Goal: Task Accomplishment & Management: Manage account settings

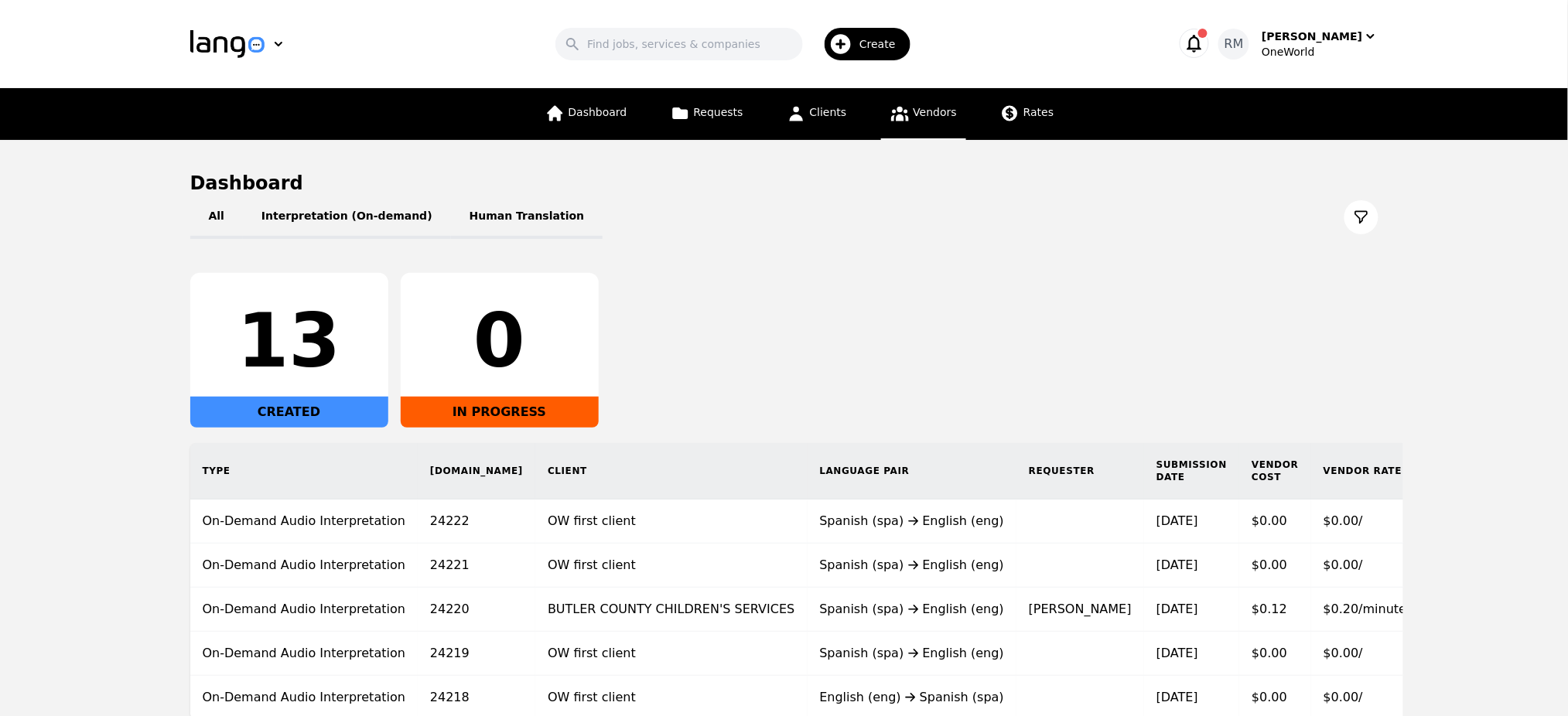
click at [933, 115] on span "Vendors" at bounding box center [935, 112] width 44 height 12
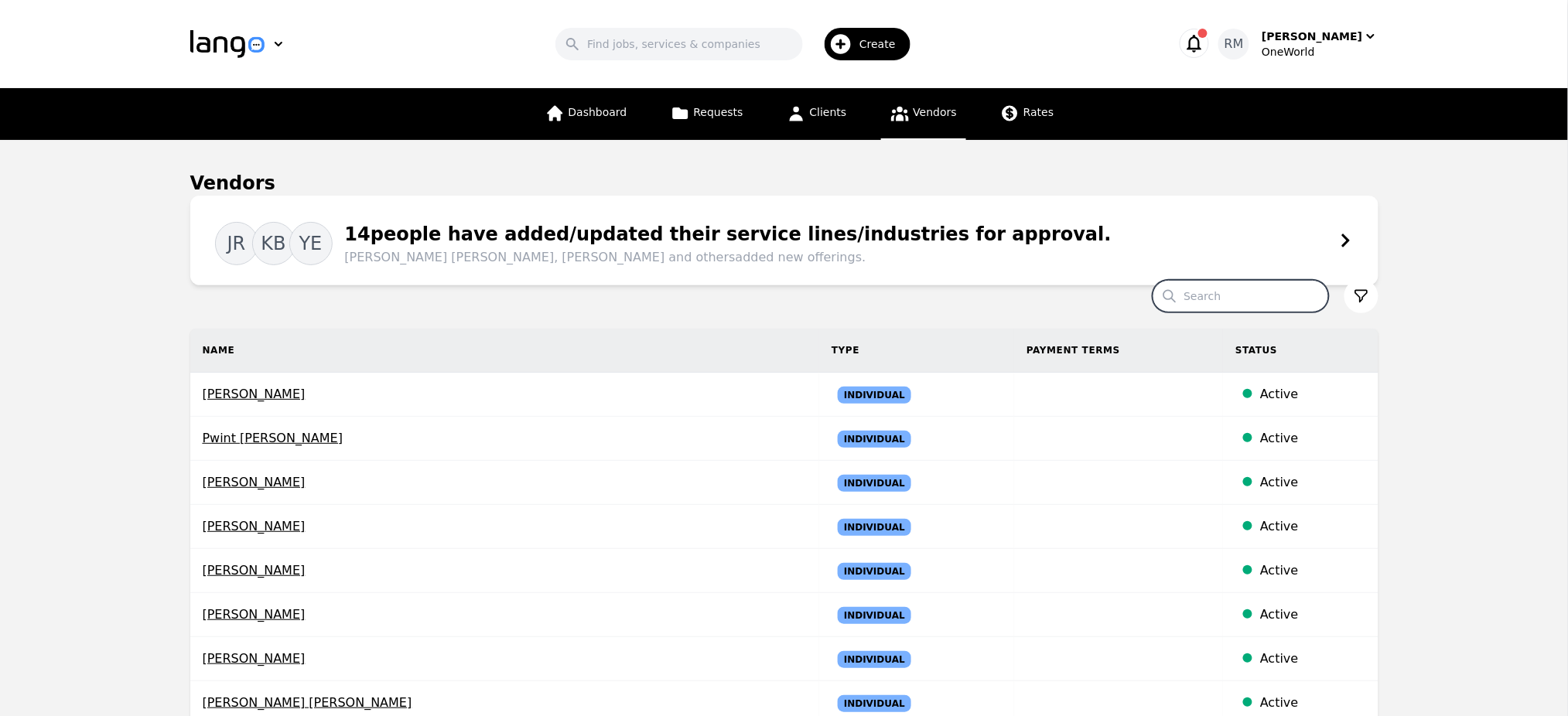
click at [1238, 305] on input "Search" at bounding box center [1241, 296] width 177 height 33
type input "eduardo"
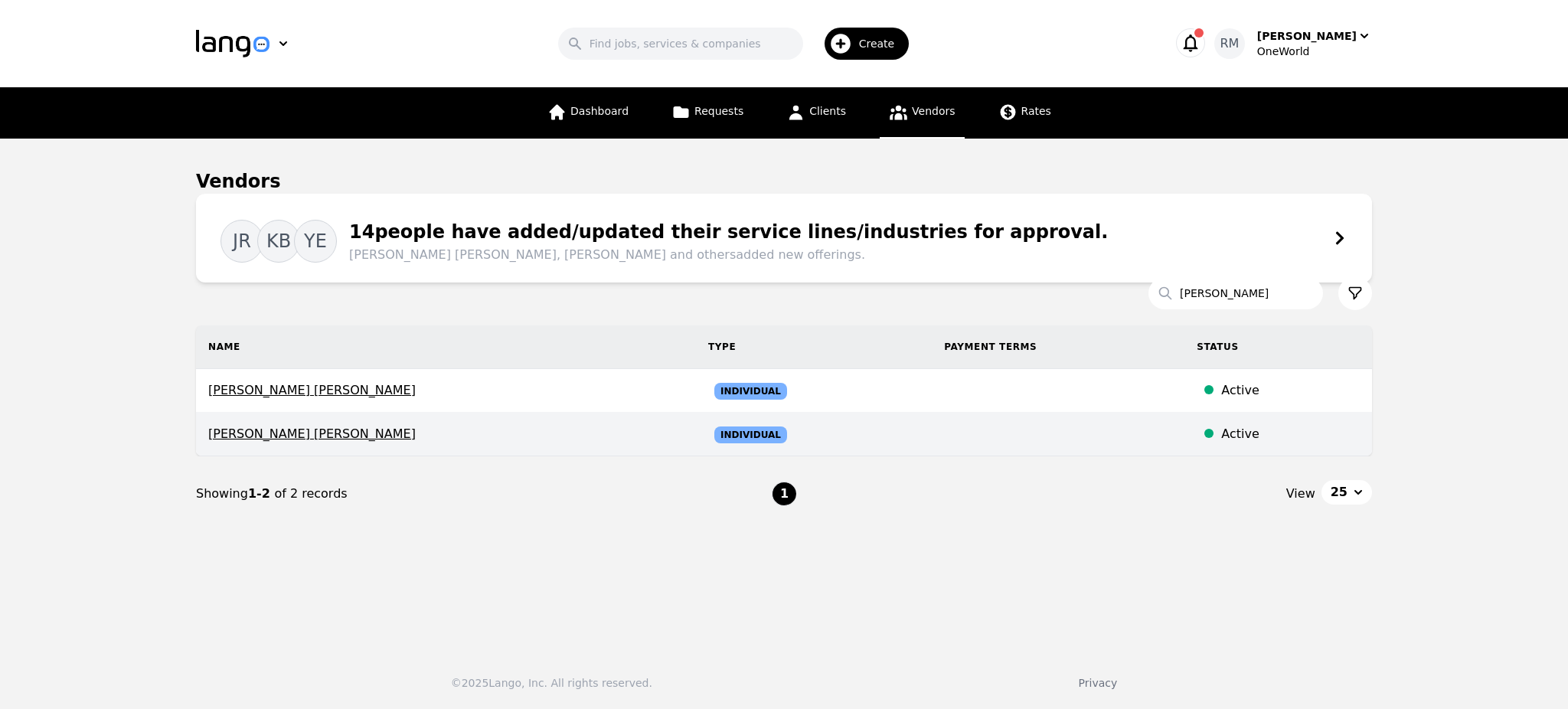
click at [340, 435] on span "Eduardo Nestor Rubin de Celis" at bounding box center [446, 435] width 475 height 18
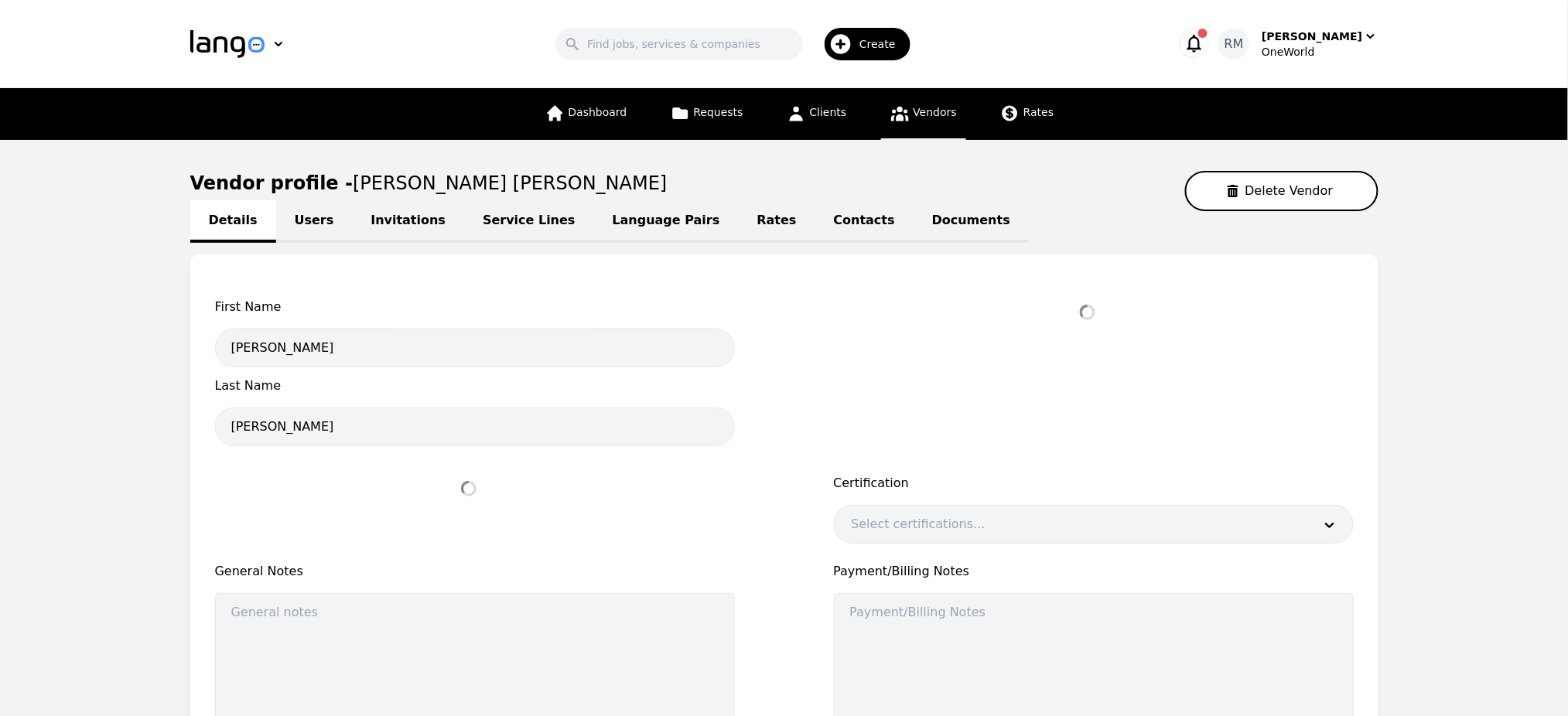
select select "active"
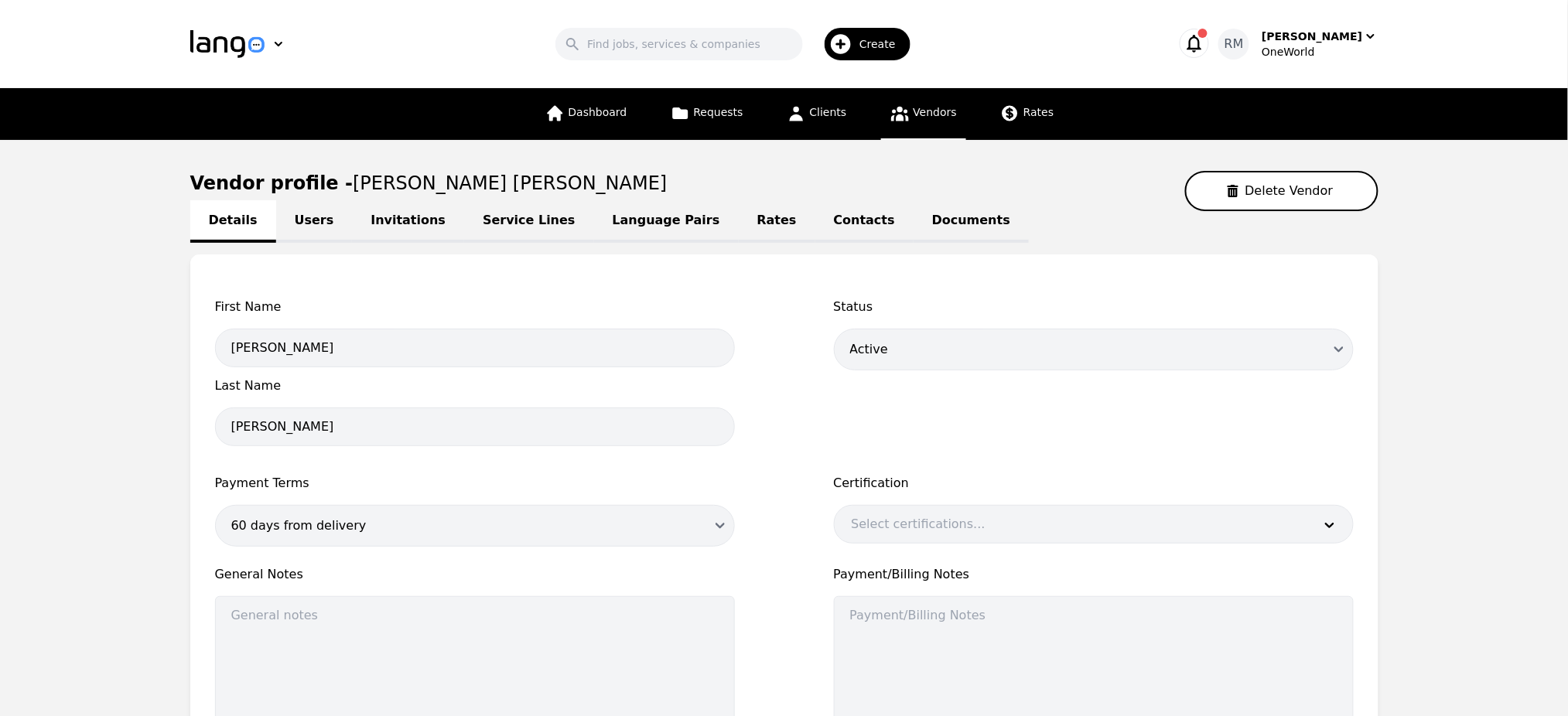
click at [297, 219] on link "Users" at bounding box center [314, 221] width 76 height 43
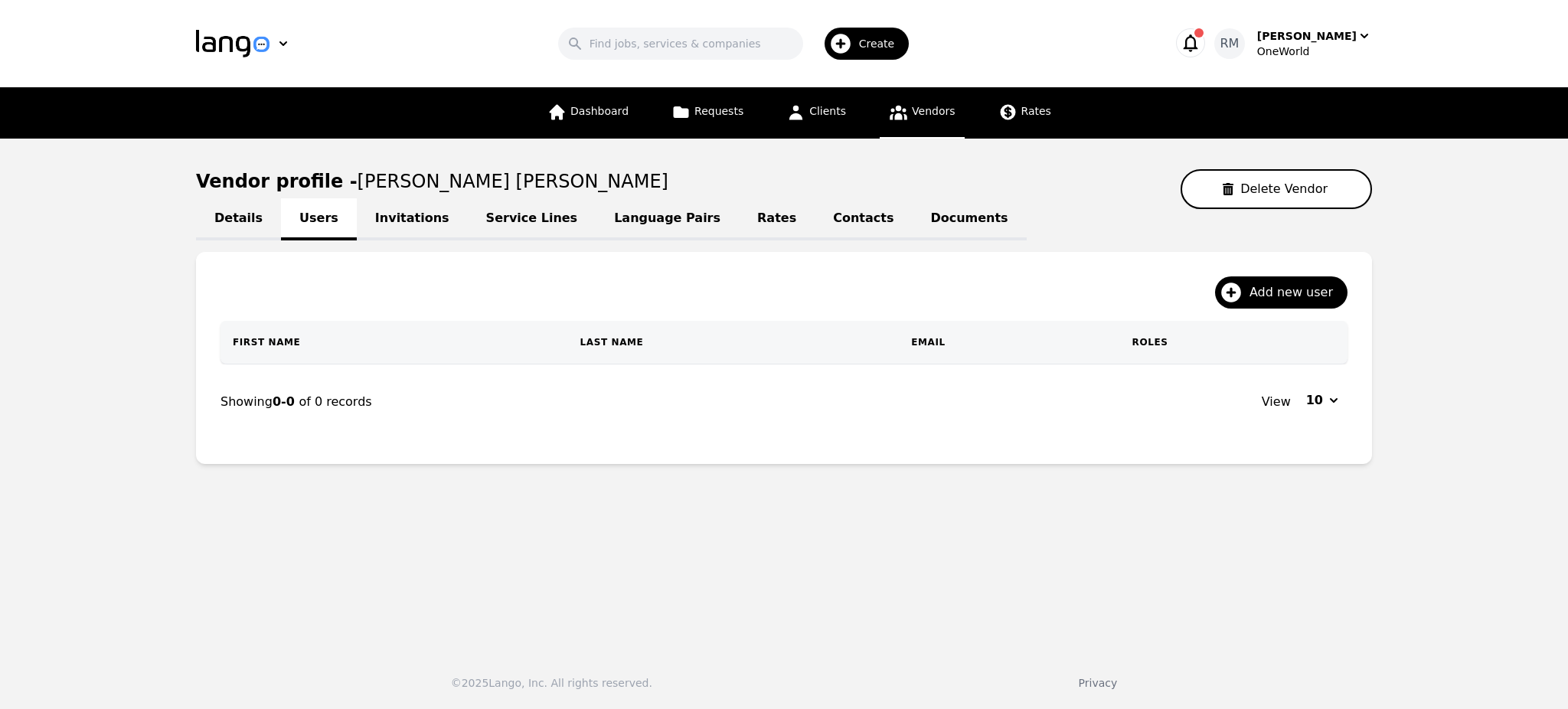
click at [383, 222] on link "Invitations" at bounding box center [412, 219] width 111 height 42
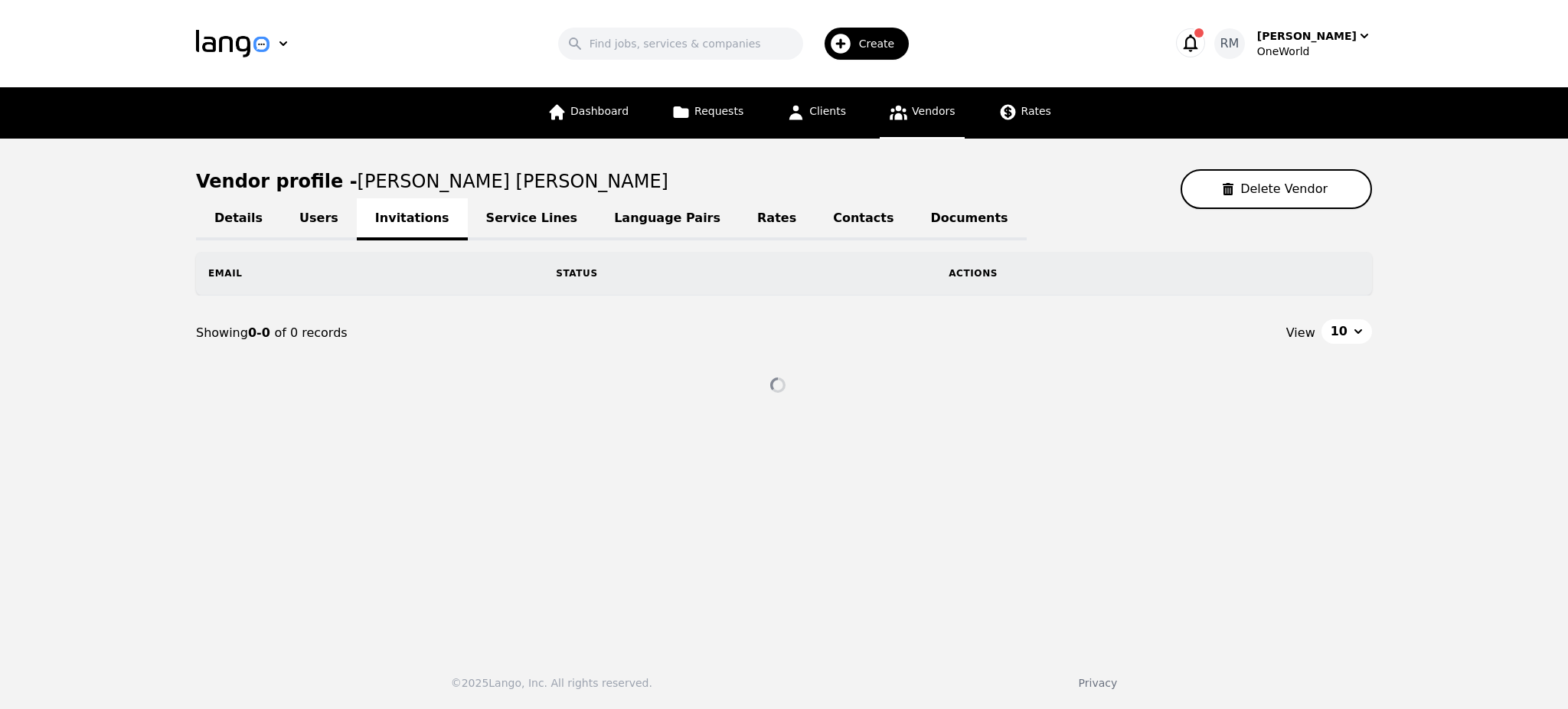
click at [470, 218] on link "Service Lines" at bounding box center [532, 219] width 129 height 42
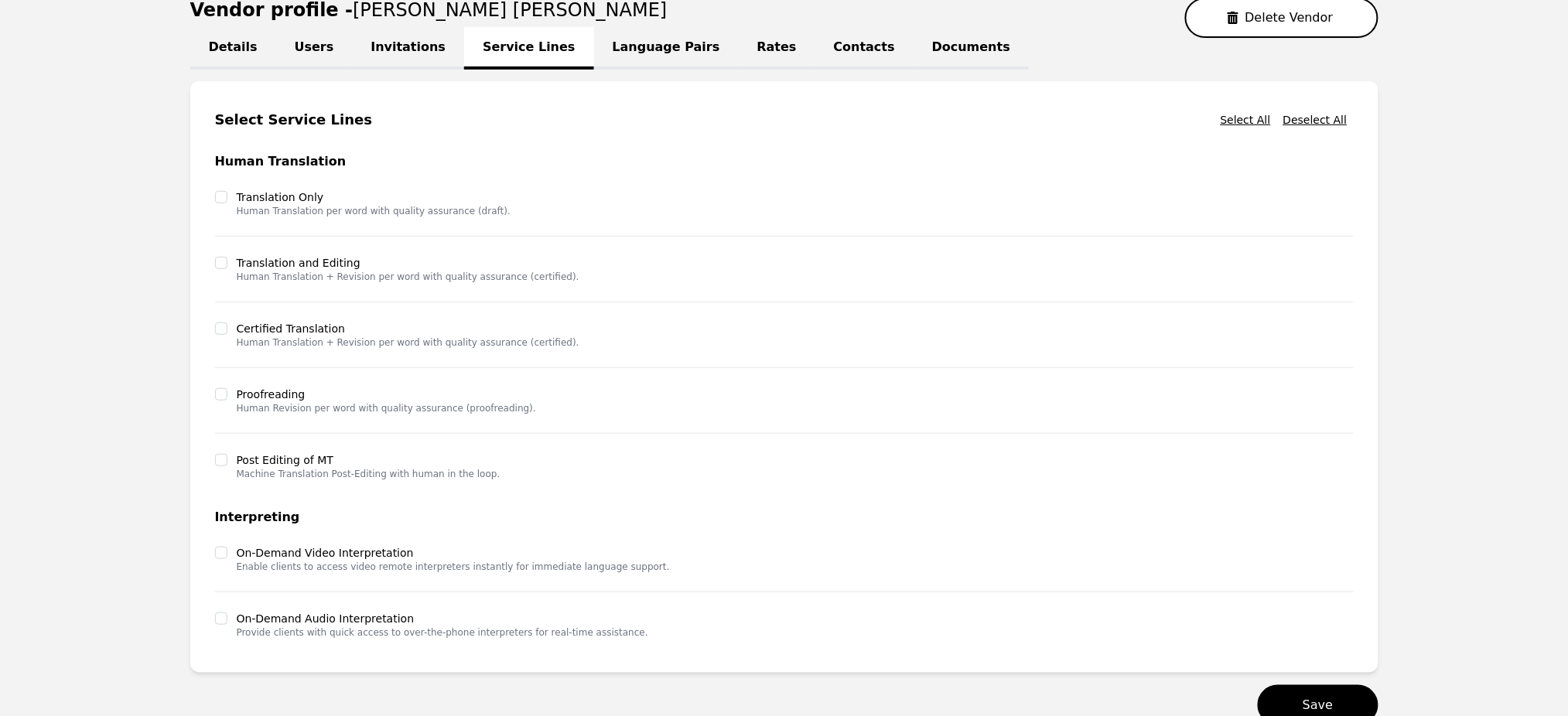
scroll to position [280, 0]
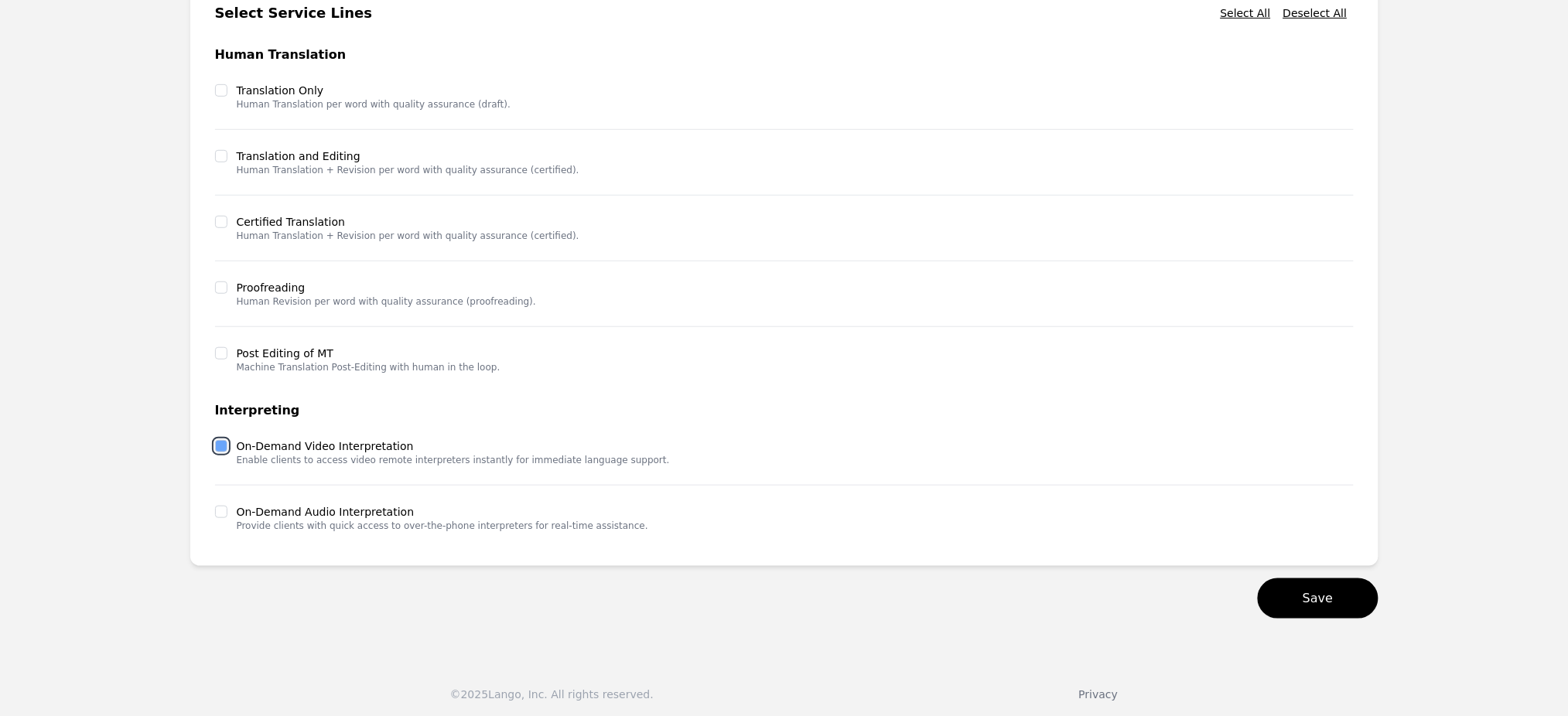
click at [216, 449] on input "checkbox" at bounding box center [220, 445] width 12 height 12
checkbox input "true"
click at [215, 508] on input "checkbox" at bounding box center [220, 511] width 12 height 12
checkbox input "true"
click at [1352, 612] on button "Save" at bounding box center [1317, 598] width 120 height 40
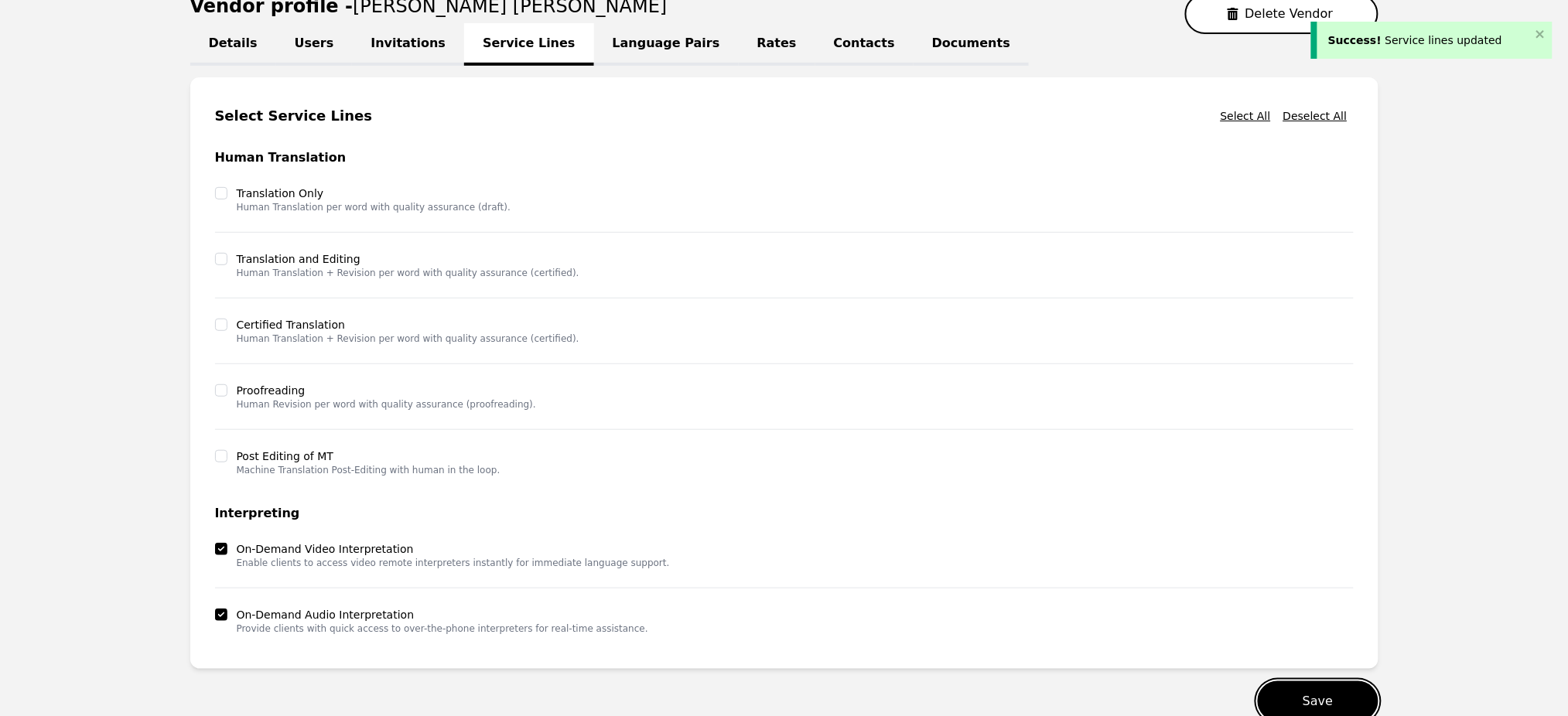
scroll to position [74, 0]
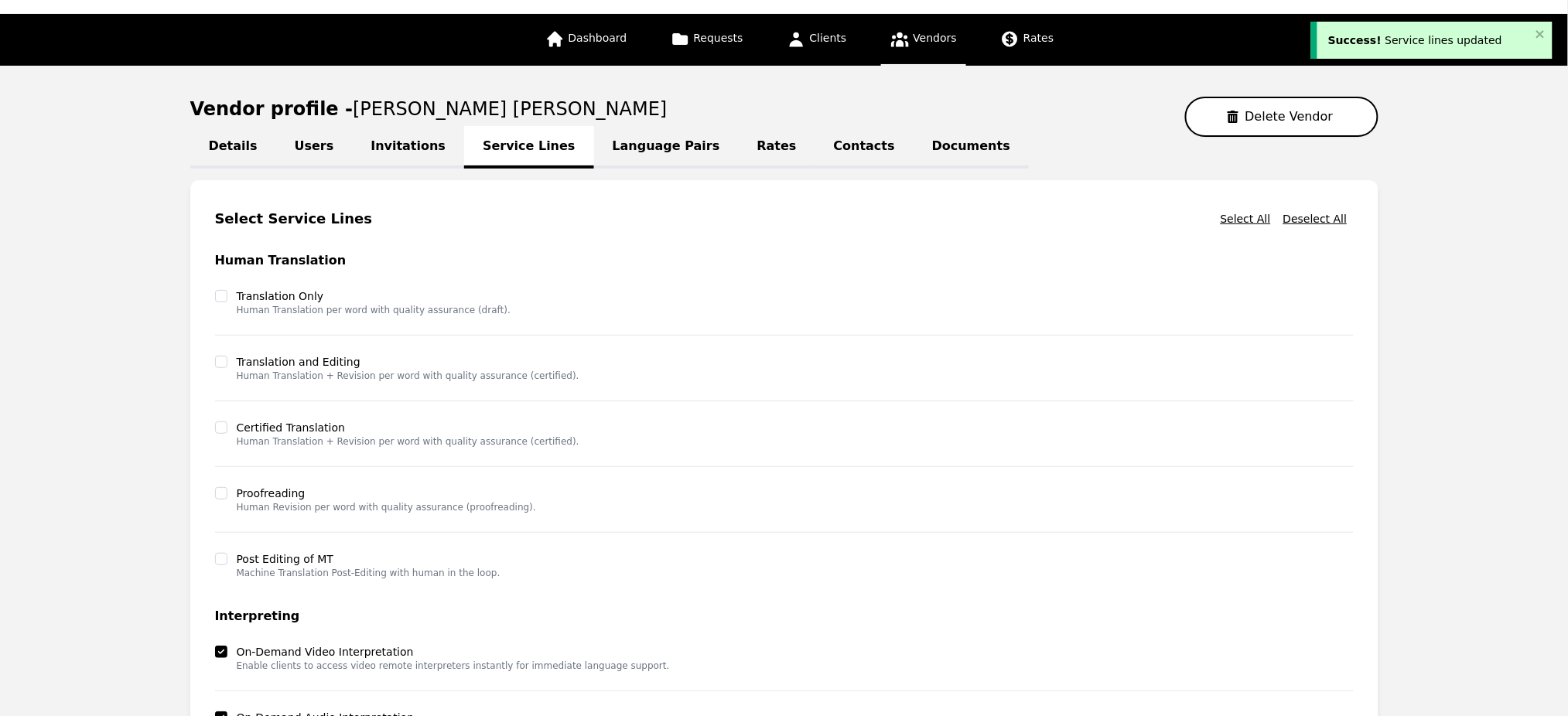
click at [594, 152] on link "Language Pairs" at bounding box center [667, 148] width 145 height 43
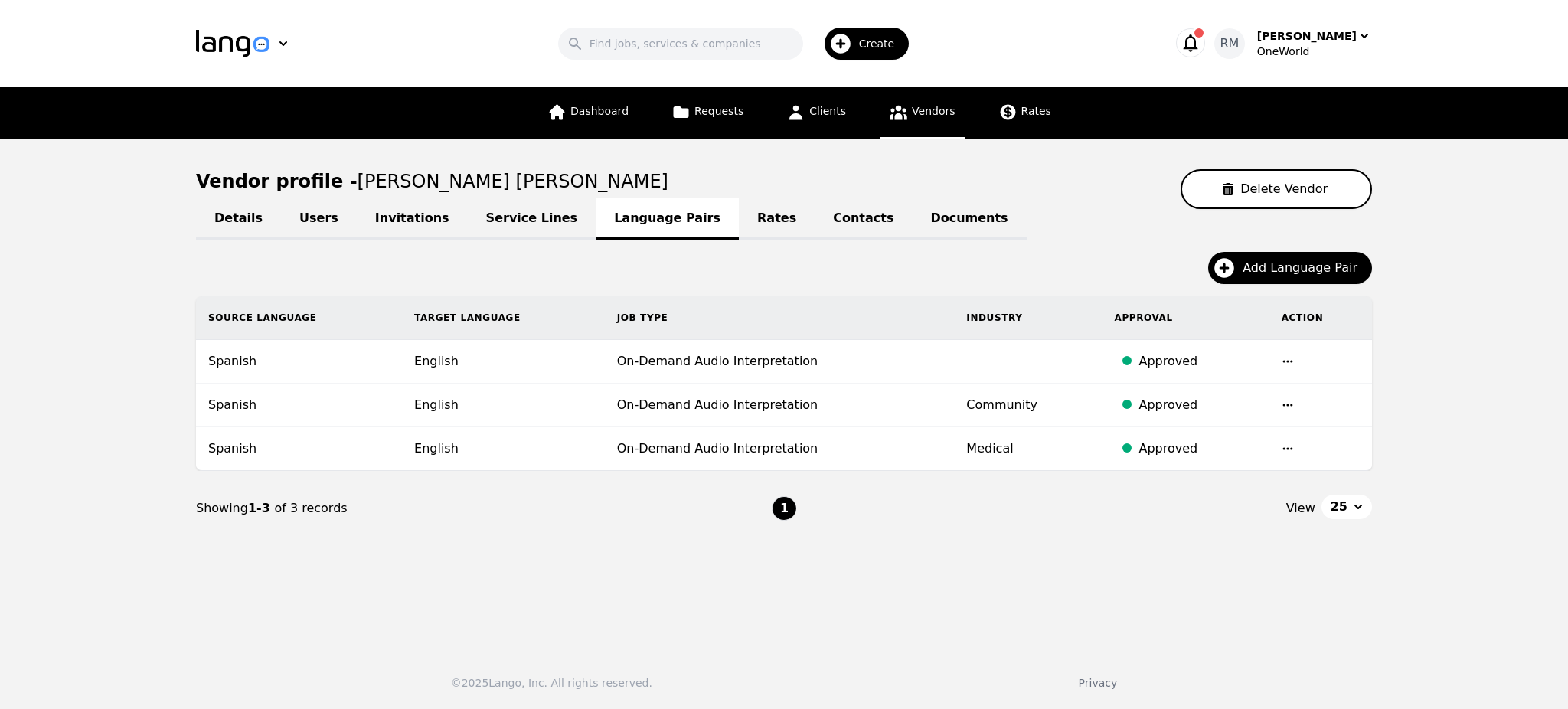
click at [517, 225] on link "Service Lines" at bounding box center [532, 219] width 129 height 42
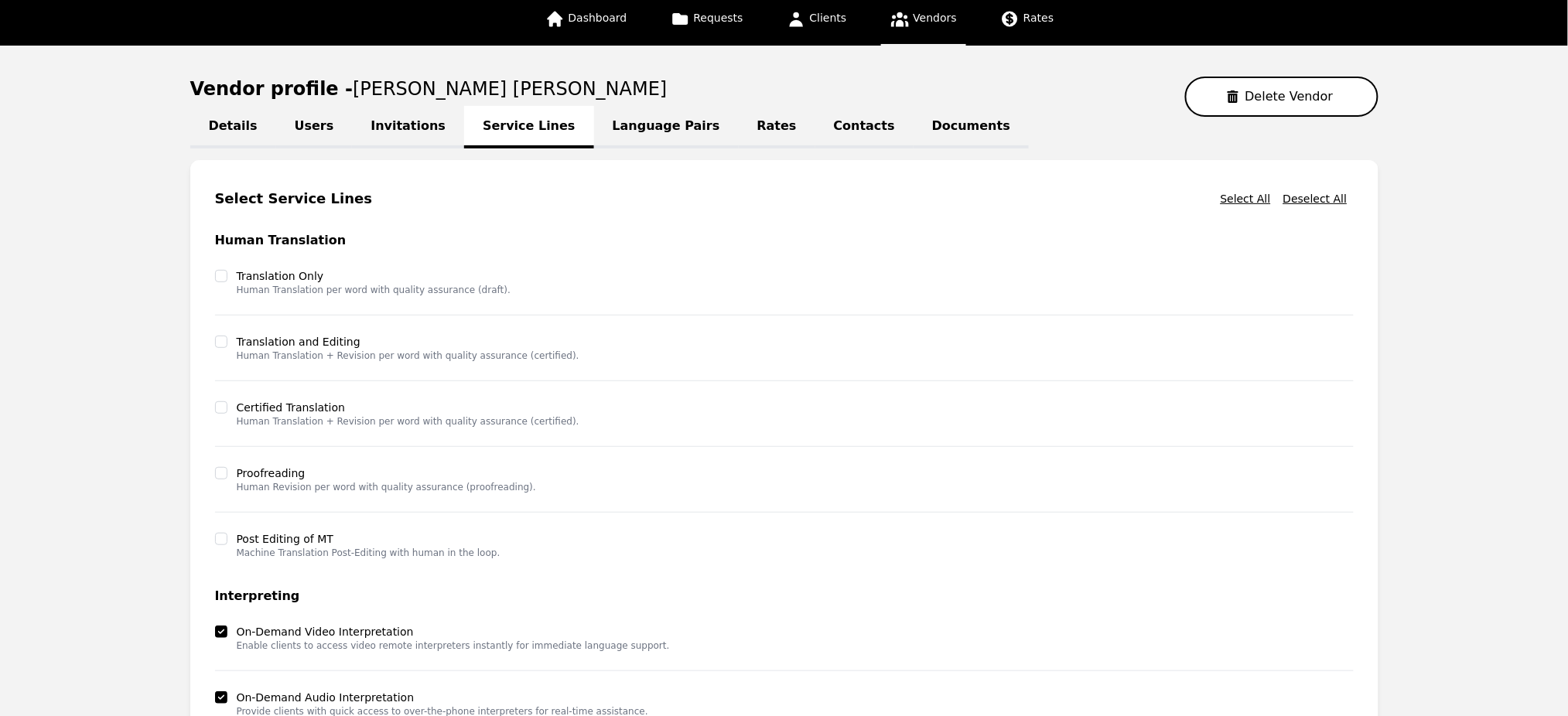
scroll to position [280, 0]
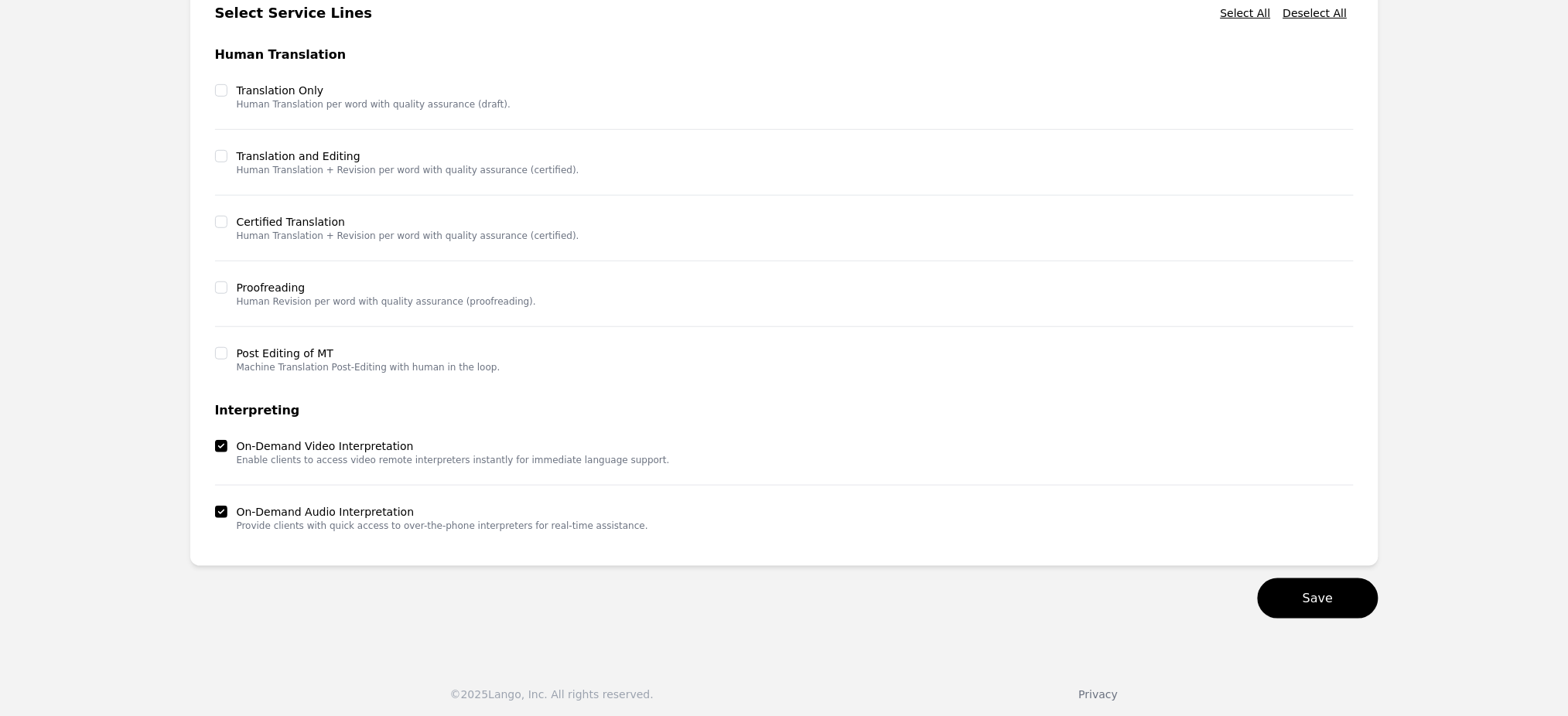
click at [218, 455] on div "On-Demand Video Interpretation Enable clients to access video remote interprete…" at bounding box center [442, 453] width 455 height 28
drag, startPoint x: 220, startPoint y: 443, endPoint x: 274, endPoint y: 457, distance: 55.8
click at [221, 443] on input "checkbox" at bounding box center [220, 445] width 12 height 12
checkbox input "false"
click at [1337, 600] on button "Save" at bounding box center [1317, 598] width 120 height 40
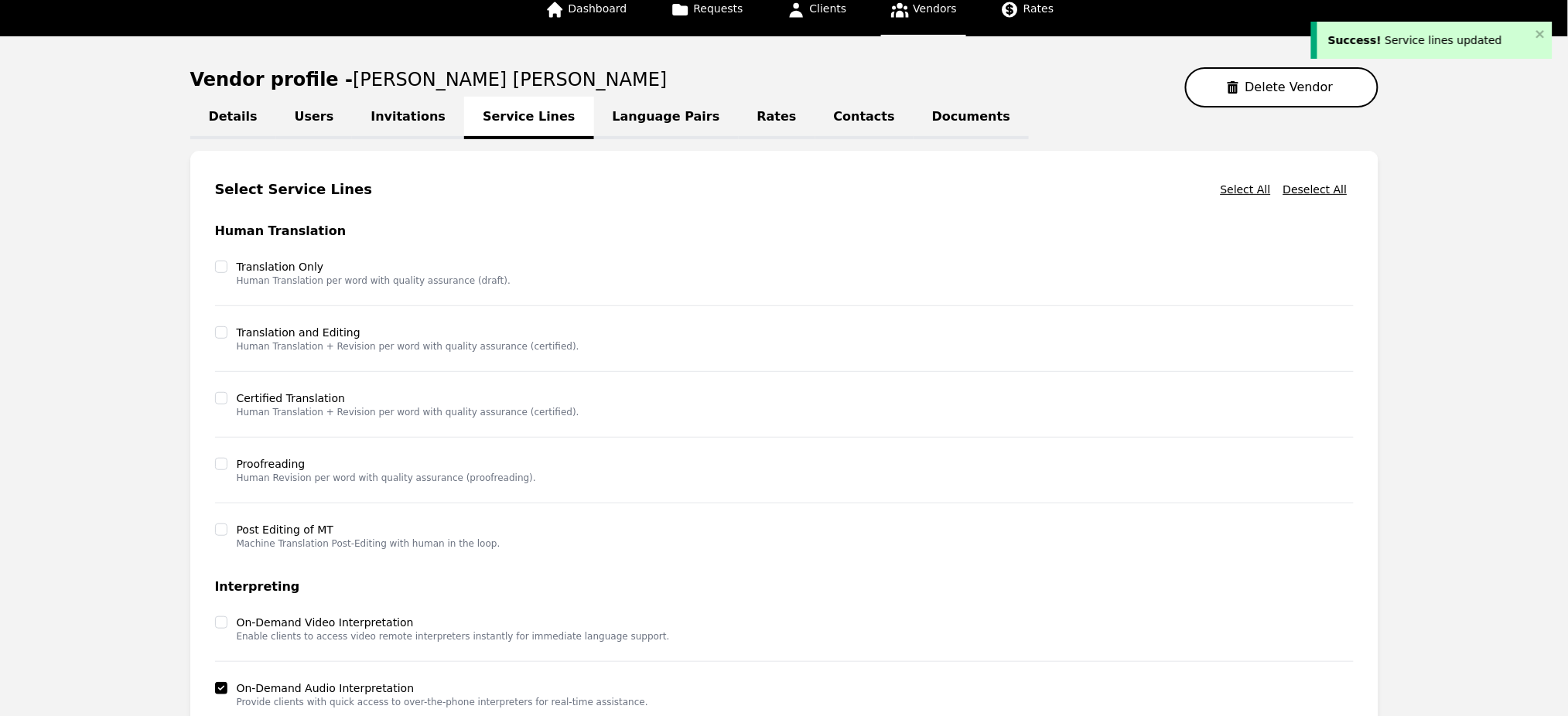
scroll to position [0, 0]
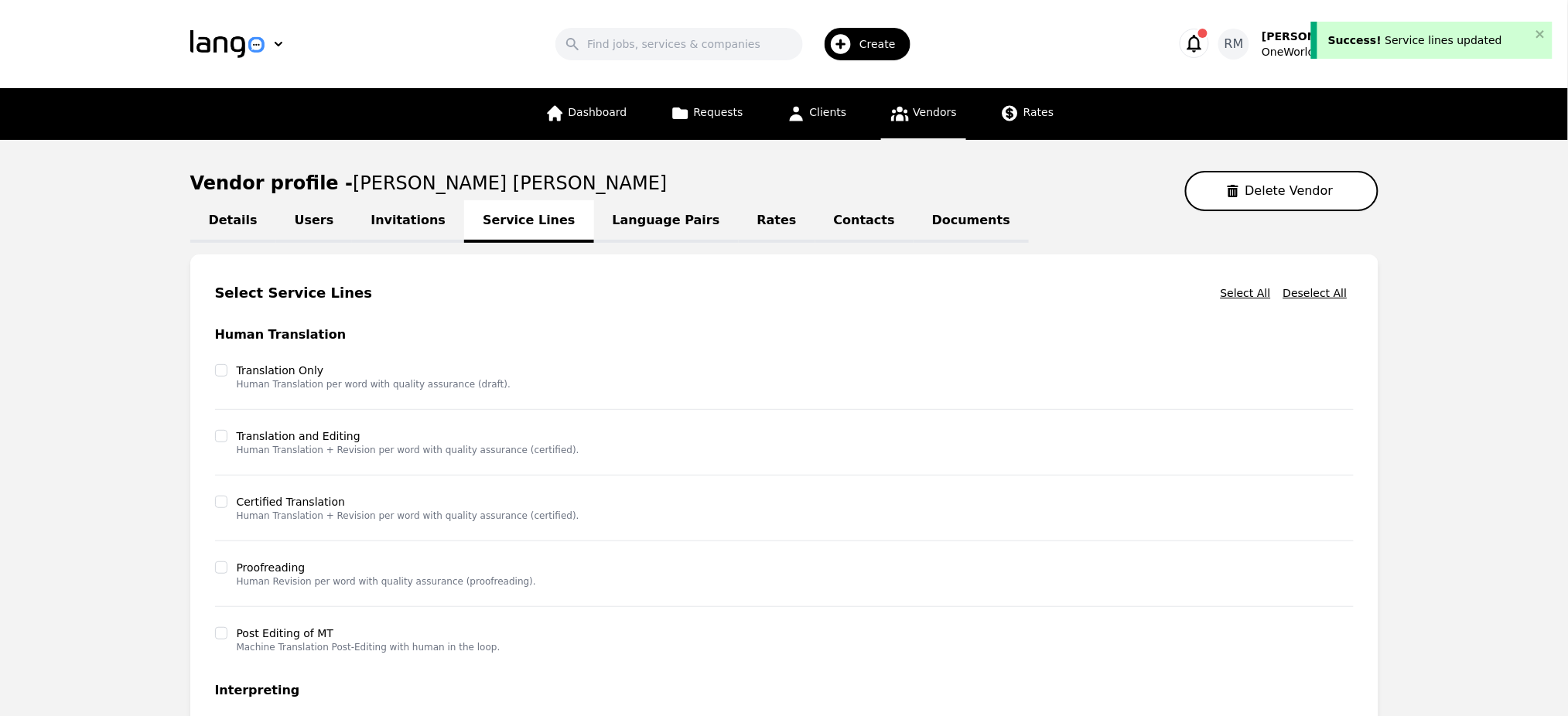
click at [627, 206] on link "Language Pairs" at bounding box center [667, 221] width 145 height 43
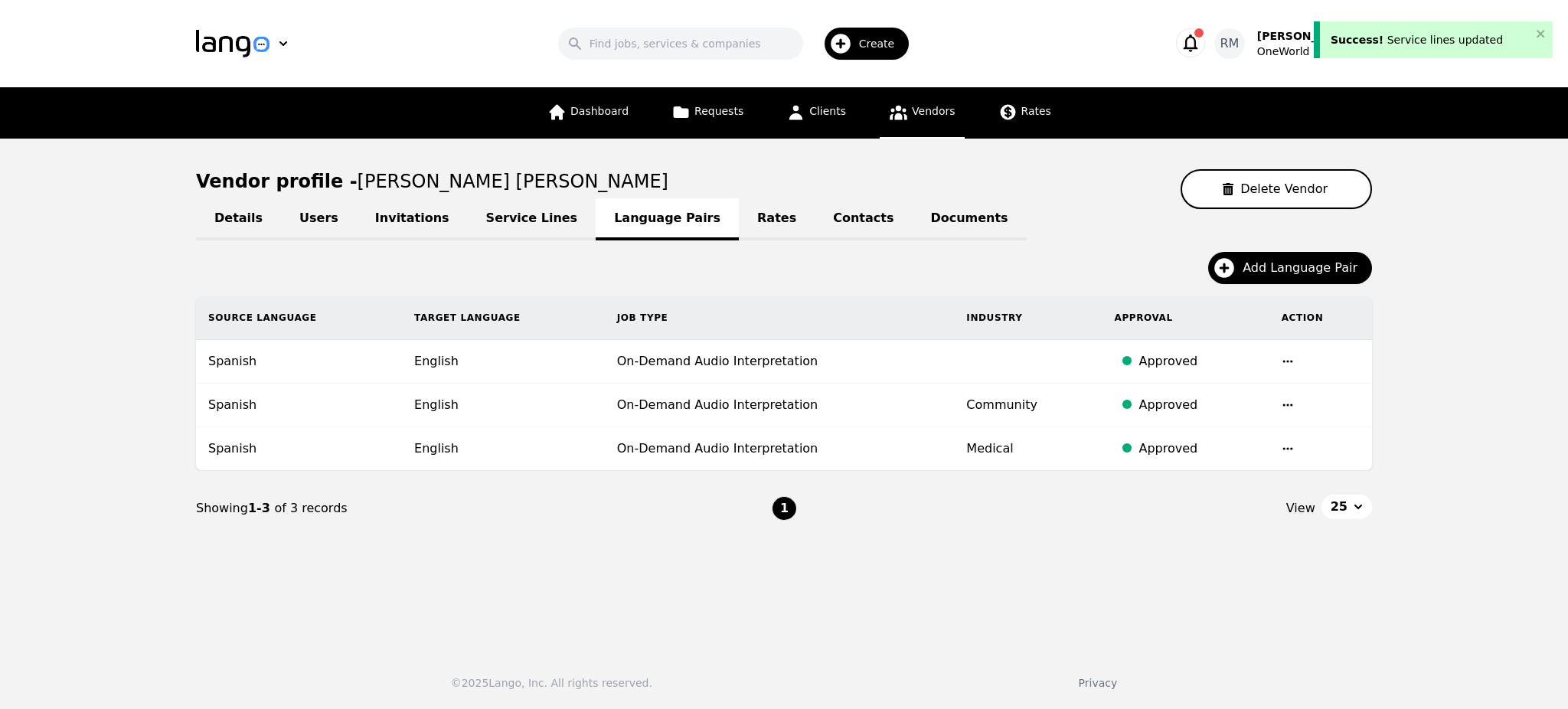
click at [739, 225] on link "Rates" at bounding box center [777, 219] width 75 height 42
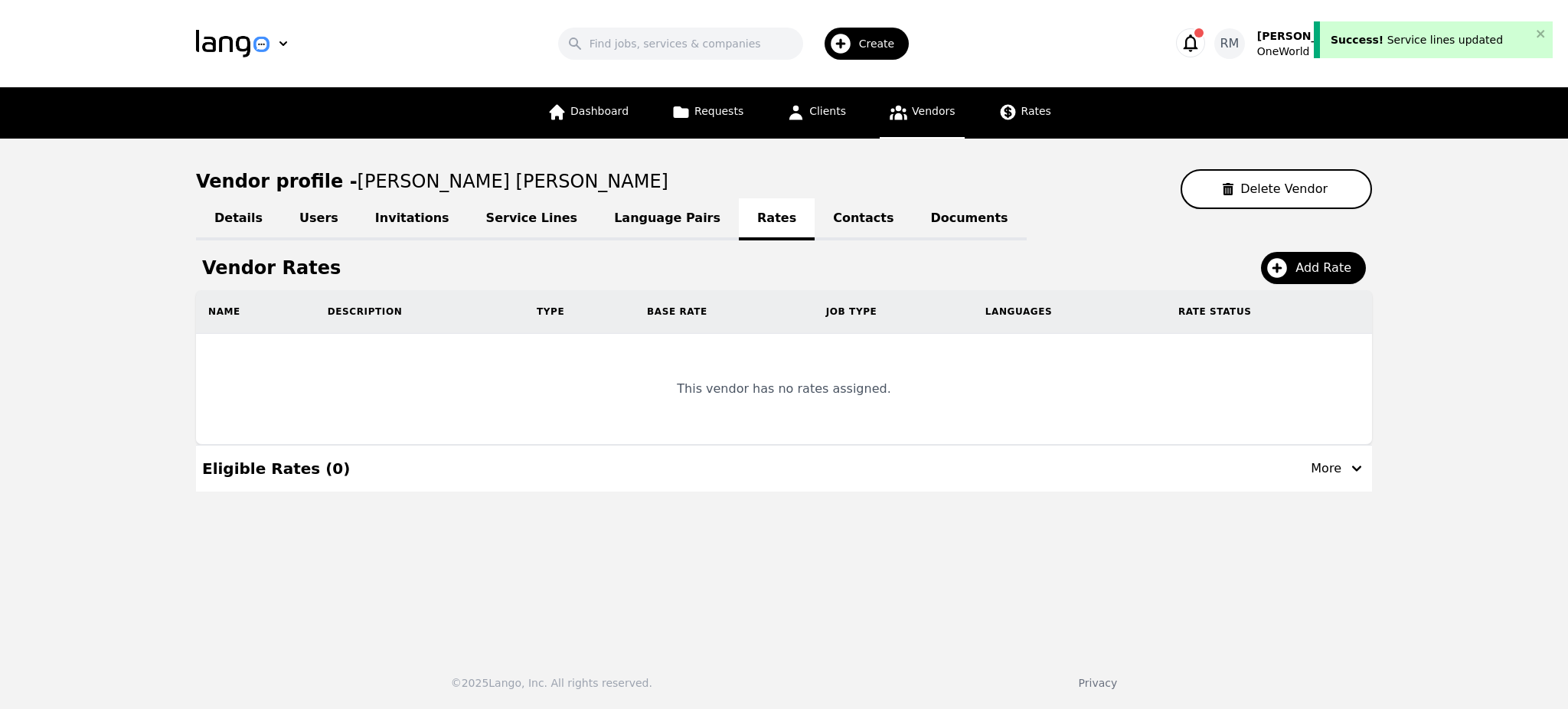
click at [815, 221] on link "Contacts" at bounding box center [864, 219] width 98 height 42
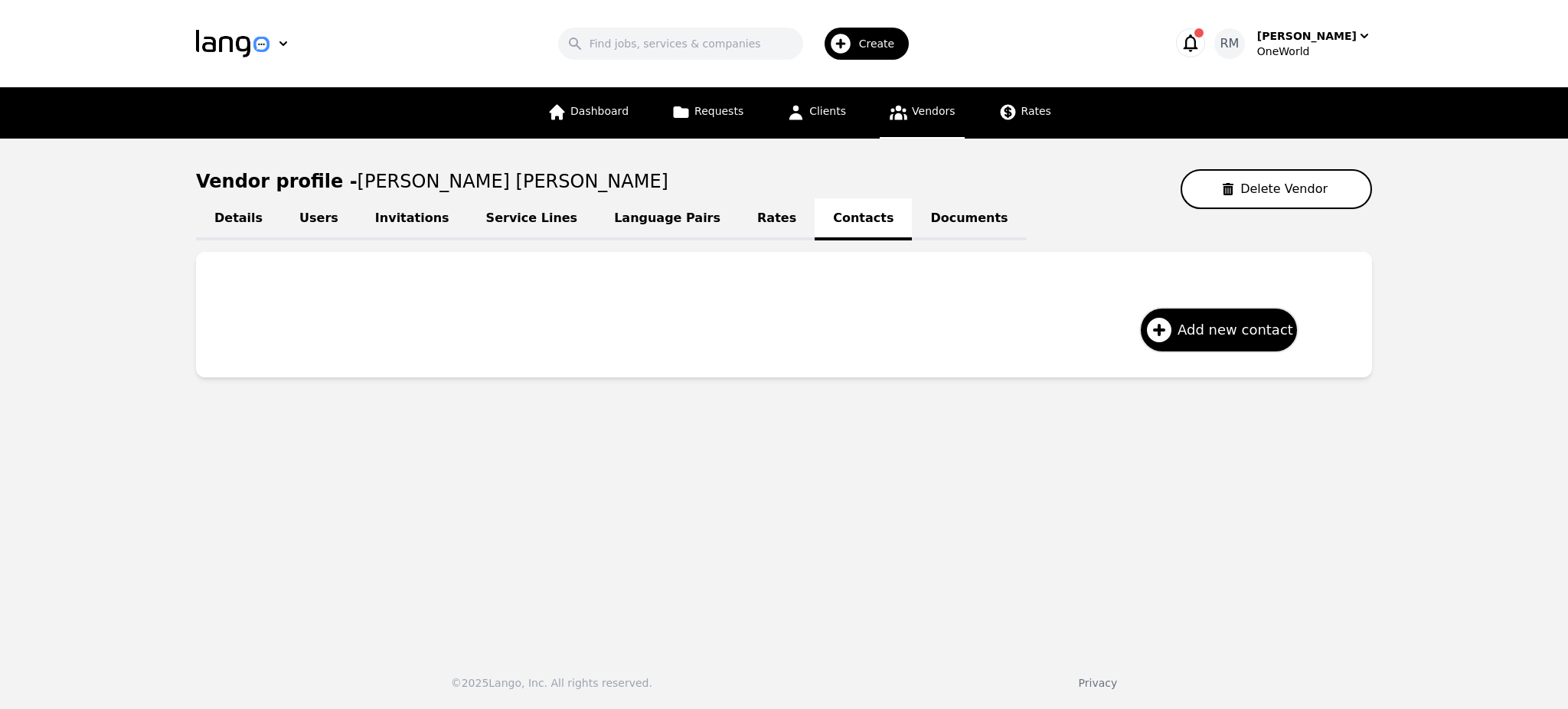
click at [912, 226] on link "Documents" at bounding box center [969, 219] width 114 height 42
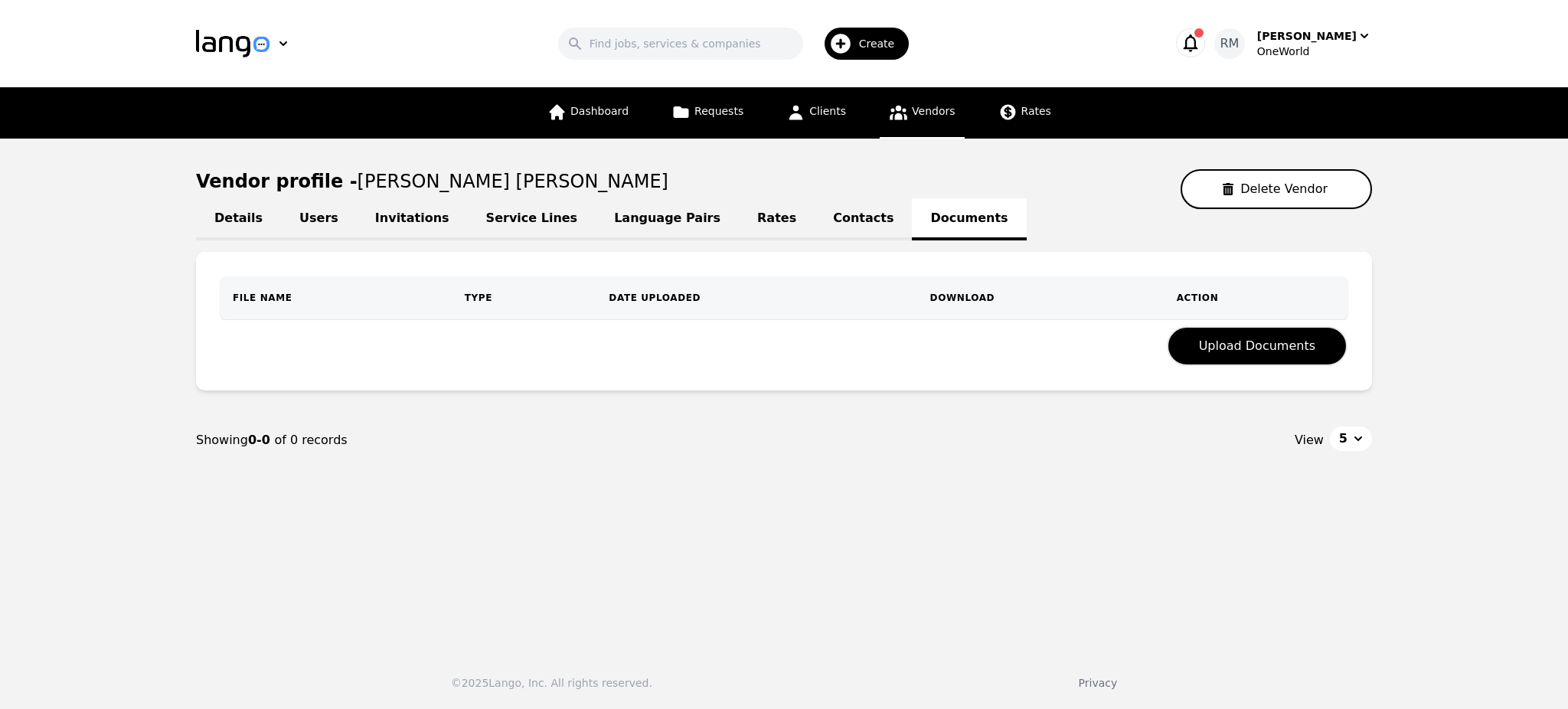
click at [498, 219] on link "Service Lines" at bounding box center [532, 219] width 129 height 42
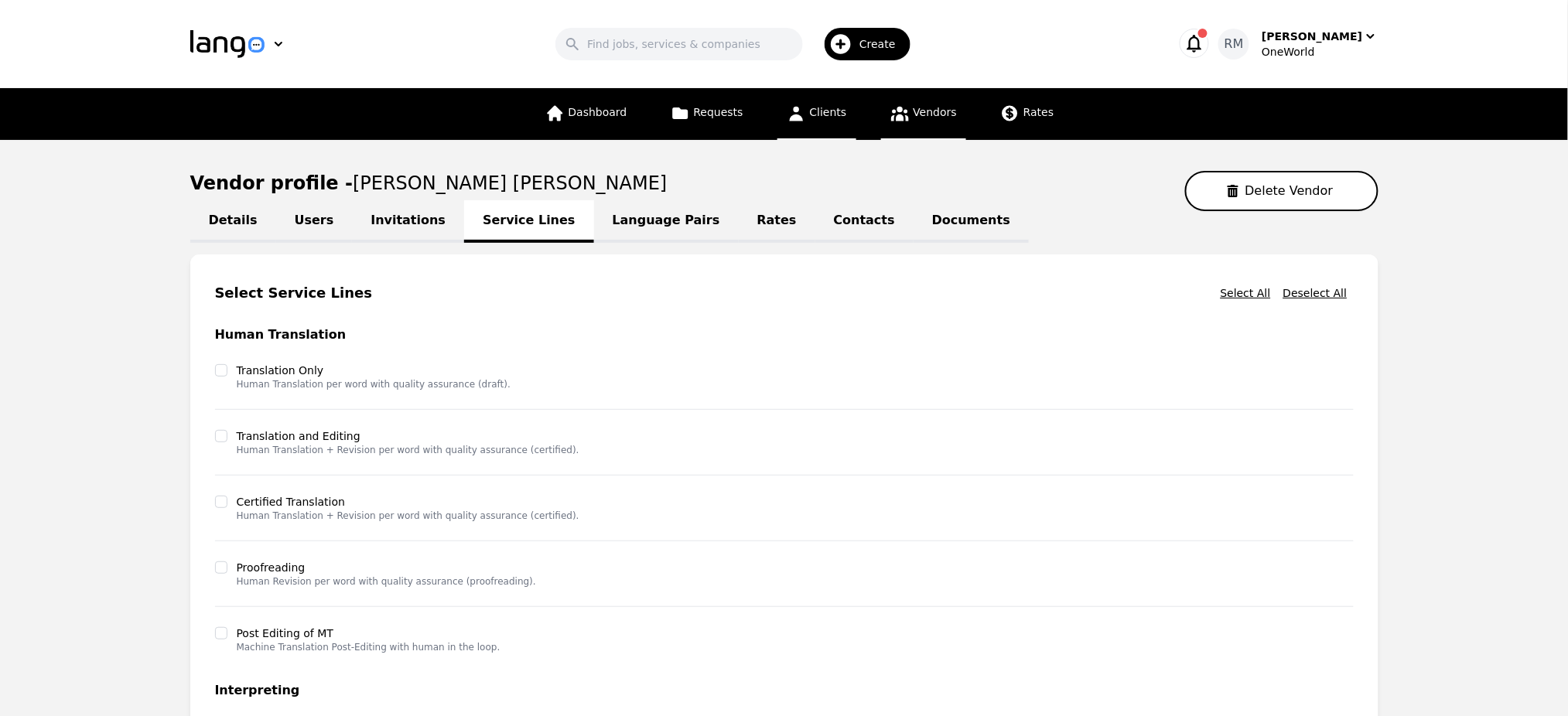
click at [819, 130] on link "Clients" at bounding box center [817, 114] width 79 height 52
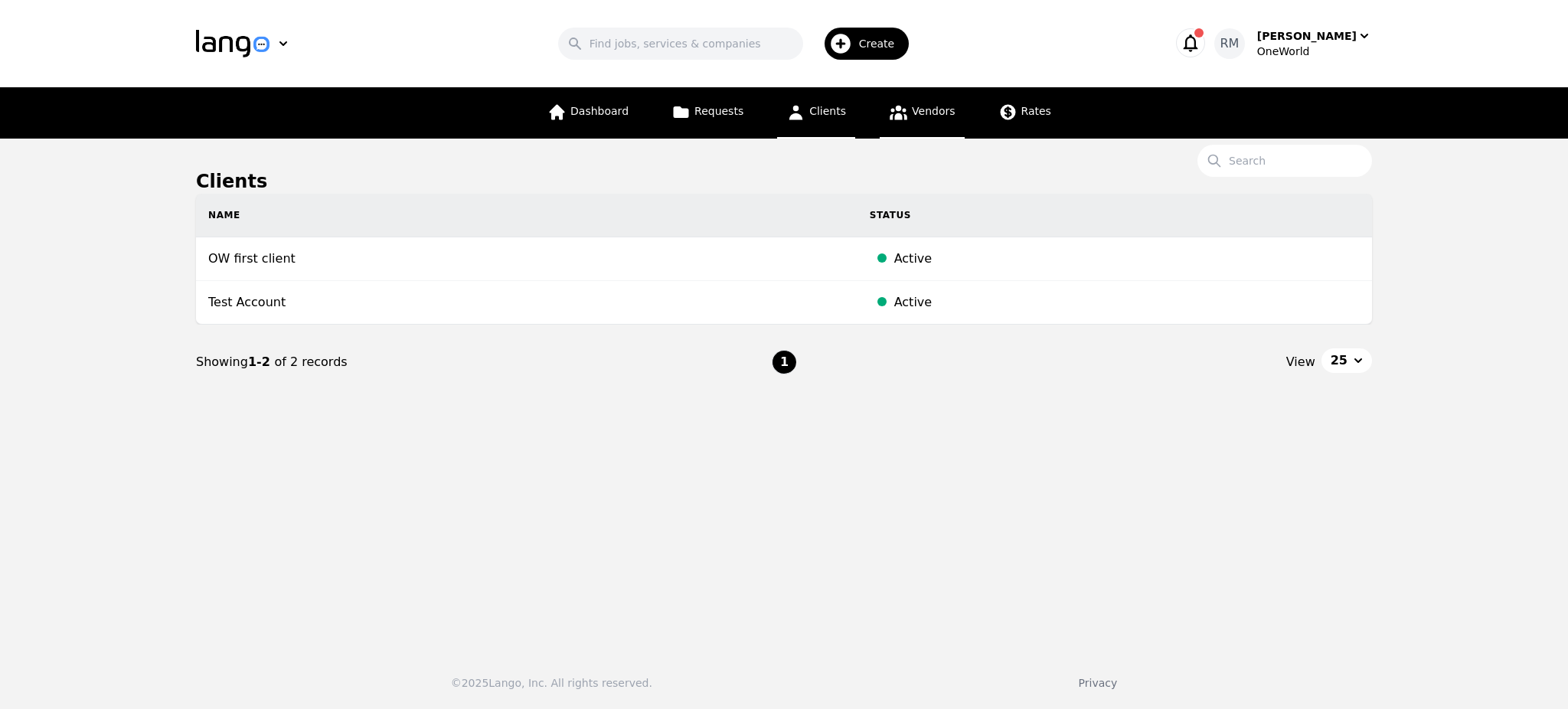
click at [924, 111] on span "Vendors" at bounding box center [933, 110] width 43 height 12
